Goal: Find contact information: Find contact information

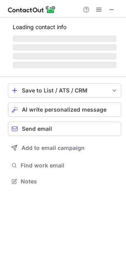
scroll to position [186, 126]
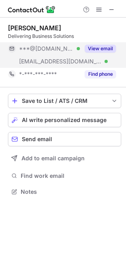
click at [98, 48] on button "View email" at bounding box center [100, 49] width 31 height 8
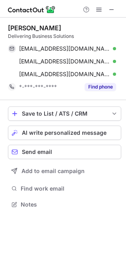
scroll to position [198, 126]
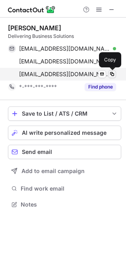
click at [113, 74] on span at bounding box center [112, 74] width 6 height 6
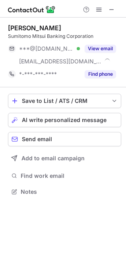
scroll to position [186, 126]
drag, startPoint x: 111, startPoint y: 10, endPoint x: 49, endPoint y: 15, distance: 62.4
click at [110, 10] on span at bounding box center [112, 9] width 6 height 6
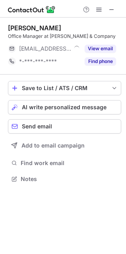
scroll to position [4, 4]
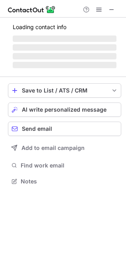
scroll to position [180, 126]
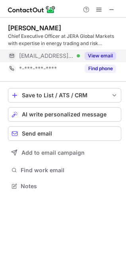
click at [92, 54] on button "View email" at bounding box center [100, 56] width 31 height 8
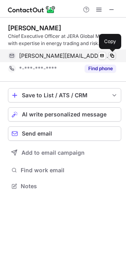
click at [113, 53] on span at bounding box center [112, 56] width 6 height 6
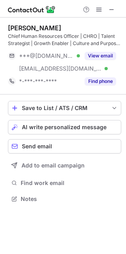
scroll to position [193, 126]
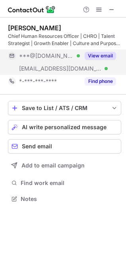
click at [97, 53] on button "View email" at bounding box center [100, 56] width 31 height 8
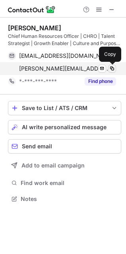
click at [113, 68] on span at bounding box center [112, 68] width 6 height 6
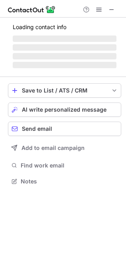
scroll to position [193, 126]
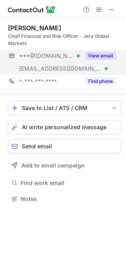
click at [111, 52] on button "View email" at bounding box center [100, 56] width 31 height 8
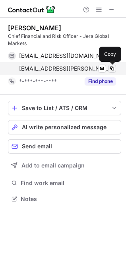
click at [113, 69] on span at bounding box center [112, 68] width 6 height 6
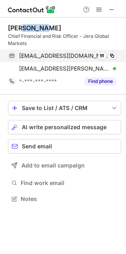
drag, startPoint x: 48, startPoint y: 21, endPoint x: 126, endPoint y: 58, distance: 86.1
click at [21, 23] on div "Ben Baglin Chief Financial and Risk Officer - Jera Global Markets bbaglin@gmail…" at bounding box center [65, 56] width 114 height 77
copy div "Baglin"
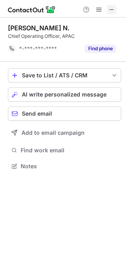
scroll to position [160, 126]
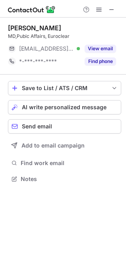
scroll to position [4, 4]
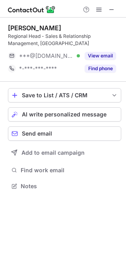
scroll to position [180, 126]
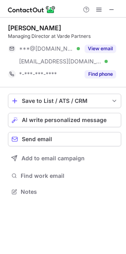
scroll to position [186, 126]
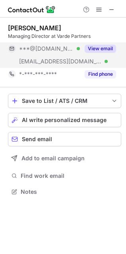
click at [95, 45] on button "View email" at bounding box center [100, 49] width 31 height 8
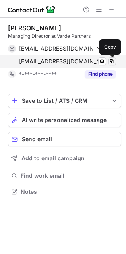
click at [112, 63] on span at bounding box center [112, 61] width 6 height 6
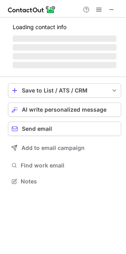
scroll to position [180, 126]
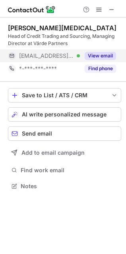
click at [105, 55] on button "View email" at bounding box center [100, 56] width 31 height 8
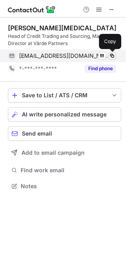
click at [113, 54] on span at bounding box center [112, 56] width 6 height 6
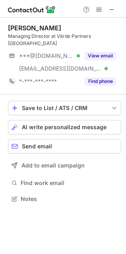
scroll to position [186, 126]
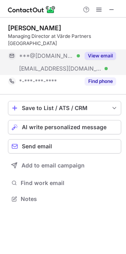
click at [102, 52] on button "View email" at bounding box center [100, 56] width 31 height 8
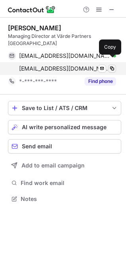
click at [112, 65] on span at bounding box center [112, 68] width 6 height 6
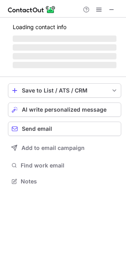
scroll to position [186, 126]
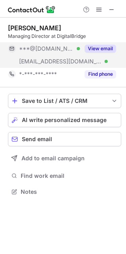
click at [106, 47] on button "View email" at bounding box center [100, 49] width 31 height 8
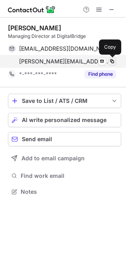
click at [111, 61] on span at bounding box center [112, 61] width 6 height 6
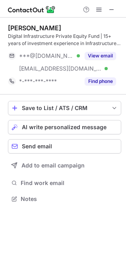
scroll to position [193, 126]
click at [102, 49] on div "[PERSON_NAME] Digital Infrastructure Private Equity Fund | 15+ years of investm…" at bounding box center [65, 56] width 114 height 64
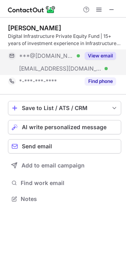
click at [102, 53] on button "View email" at bounding box center [100, 56] width 31 height 8
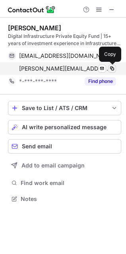
click at [115, 68] on span at bounding box center [112, 68] width 6 height 6
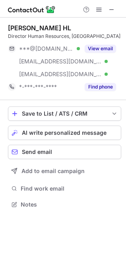
scroll to position [198, 126]
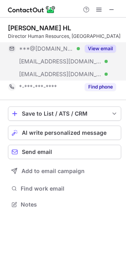
click at [102, 48] on button "View email" at bounding box center [100, 49] width 31 height 8
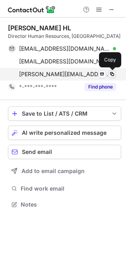
click at [112, 75] on span at bounding box center [112, 74] width 6 height 6
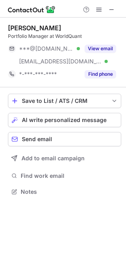
scroll to position [186, 126]
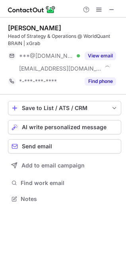
scroll to position [193, 126]
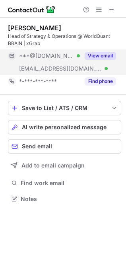
click at [104, 55] on button "View email" at bounding box center [100, 56] width 31 height 8
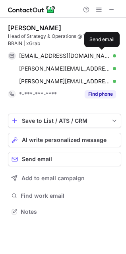
scroll to position [206, 126]
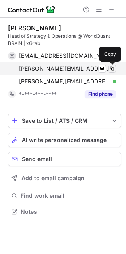
click at [113, 68] on span at bounding box center [112, 68] width 6 height 6
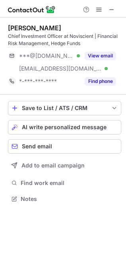
scroll to position [193, 126]
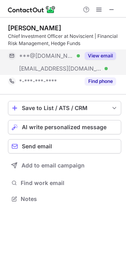
click at [105, 57] on button "View email" at bounding box center [100, 56] width 31 height 8
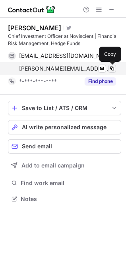
click at [112, 71] on span at bounding box center [112, 68] width 6 height 6
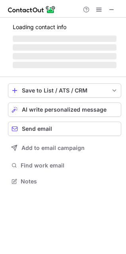
scroll to position [4, 4]
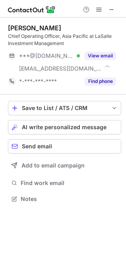
scroll to position [193, 126]
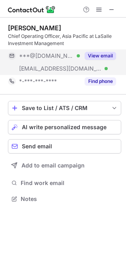
click at [99, 53] on button "View email" at bounding box center [100, 56] width 31 height 8
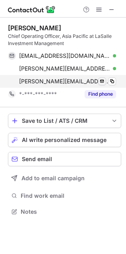
scroll to position [206, 126]
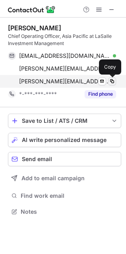
click at [110, 80] on span at bounding box center [112, 81] width 6 height 6
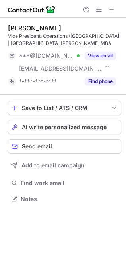
scroll to position [193, 126]
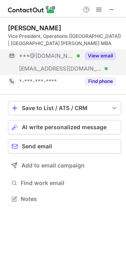
click at [102, 52] on button "View email" at bounding box center [100, 56] width 31 height 8
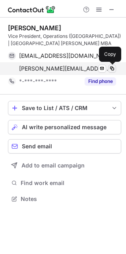
click at [113, 67] on span at bounding box center [112, 68] width 6 height 6
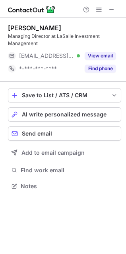
scroll to position [180, 126]
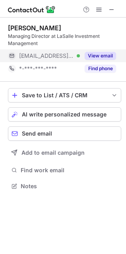
click at [106, 50] on div "View email" at bounding box center [98, 55] width 36 height 13
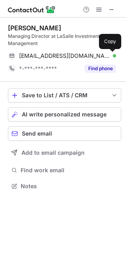
drag, startPoint x: 110, startPoint y: 56, endPoint x: 125, endPoint y: 63, distance: 16.1
click at [110, 56] on span at bounding box center [112, 56] width 6 height 6
